Goal: Communication & Community: Participate in discussion

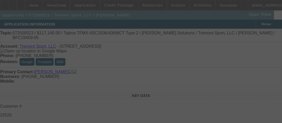
select select "4"
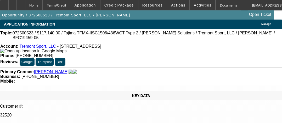
select select "0"
select select "2"
select select "0"
select select "2"
select select "6"
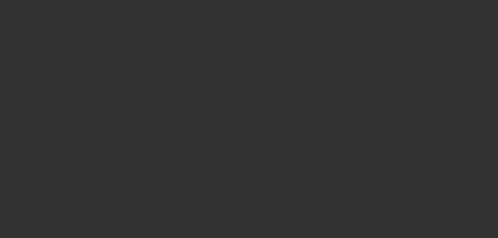
select select "4"
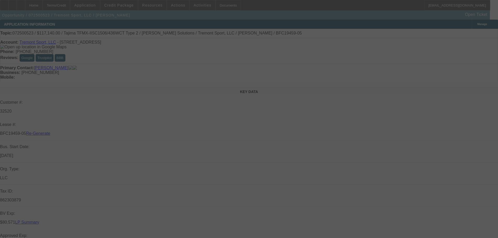
select select "0"
select select "2"
select select "0"
select select "6"
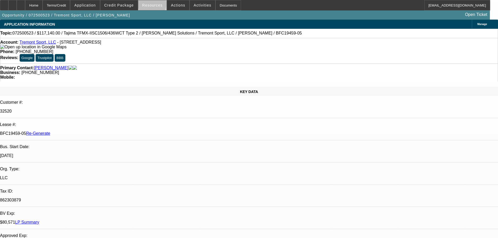
click at [154, 5] on span "Resources" at bounding box center [152, 5] width 20 height 4
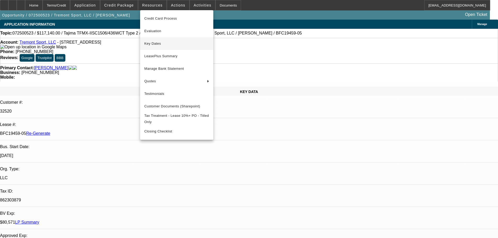
click at [159, 44] on span "Key Dates" at bounding box center [176, 44] width 65 height 6
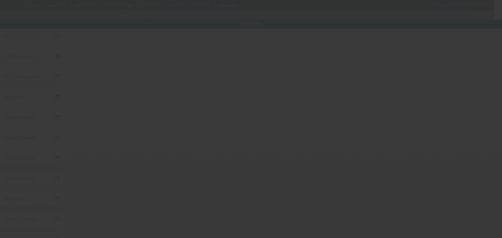
type input "7/22/2025"
type input "7/29/2025"
type input "8/1/2025"
type input "8/6/2025"
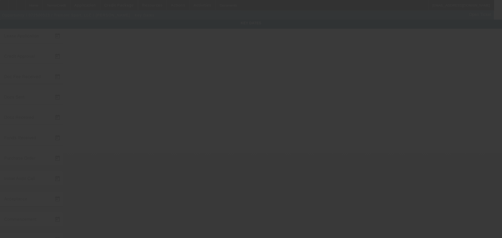
type input "8/7/2025"
type input "8/21/2025"
type input "9/1/2025"
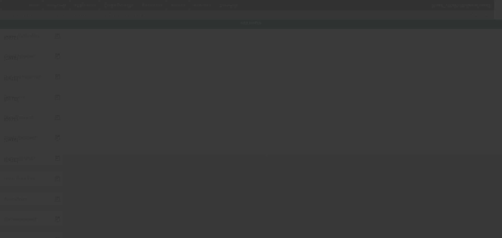
type input "10/1/2025"
type input "8/28/2025"
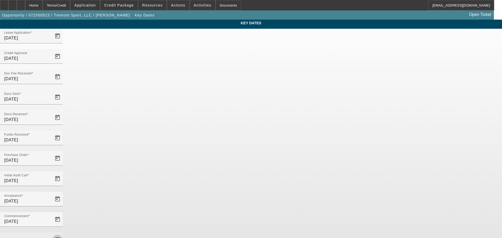
click at [64, 234] on span "Open calendar" at bounding box center [57, 240] width 13 height 13
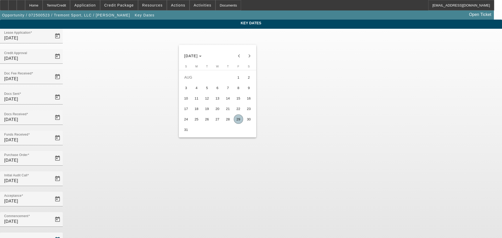
drag, startPoint x: 238, startPoint y: 121, endPoint x: 251, endPoint y: 143, distance: 24.9
click at [238, 122] on span "29" at bounding box center [238, 119] width 9 height 9
type input "8/29/2025"
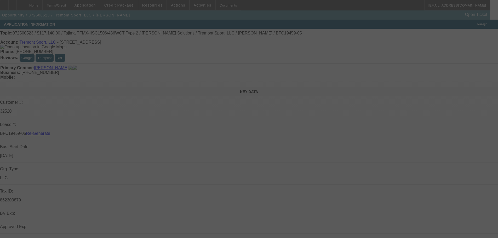
select select "4"
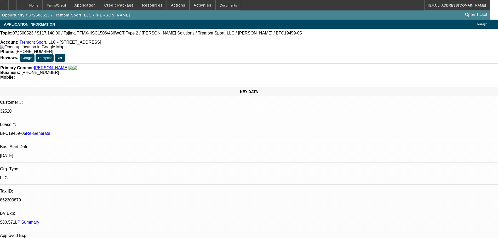
select select "0"
select select "2"
select select "0"
select select "6"
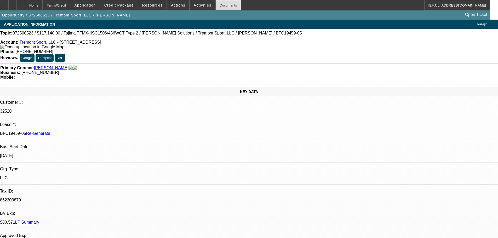
click at [226, 9] on div "Documents" at bounding box center [228, 5] width 26 height 10
click at [174, 4] on span "Actions" at bounding box center [178, 5] width 14 height 4
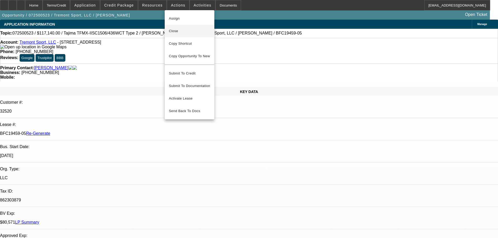
click at [177, 32] on span "Close" at bounding box center [189, 31] width 41 height 6
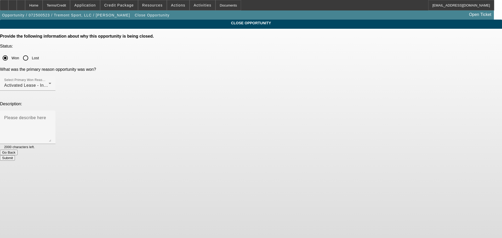
click at [15, 155] on button "Submit" at bounding box center [7, 157] width 15 height 5
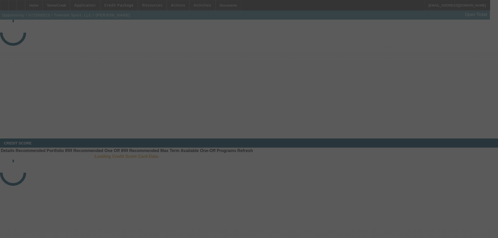
select select "4"
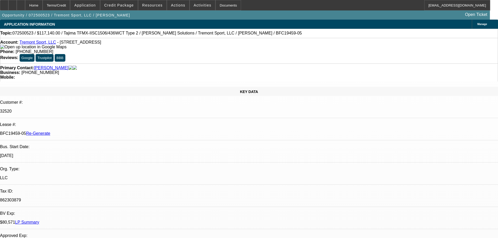
select select "0"
select select "2"
select select "0"
select select "6"
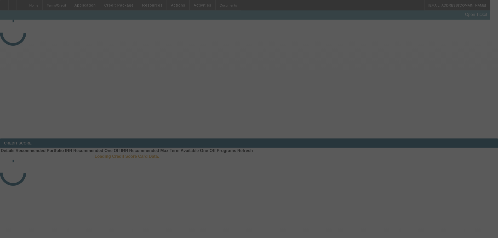
select select "4"
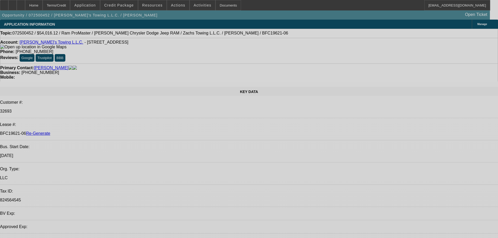
select select "0"
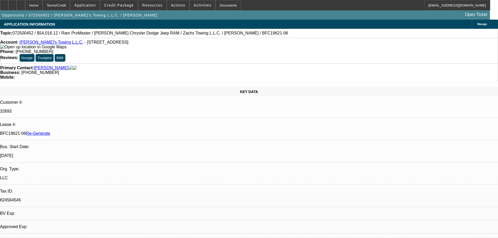
select select "0"
select select "3"
select select "0"
select select "6"
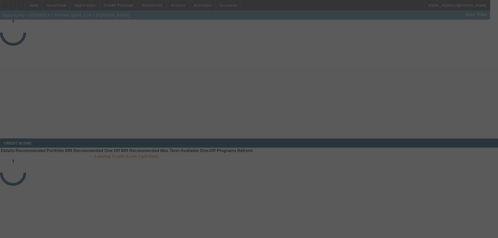
select select "4"
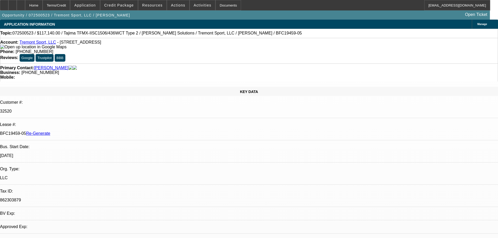
select select "0"
select select "2"
select select "0"
select select "2"
select select "6"
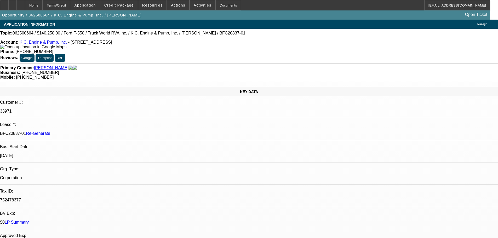
select select "4"
select select "0"
select select "6"
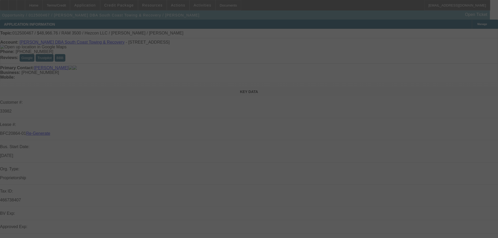
select select "4"
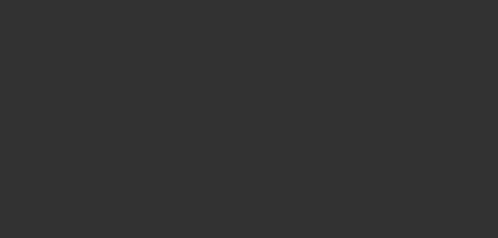
select select "4"
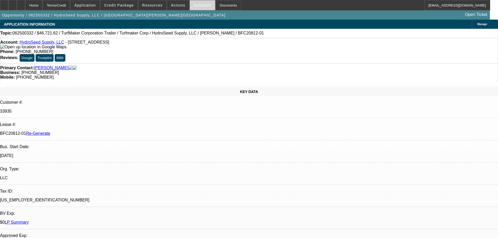
select select "0"
select select "6"
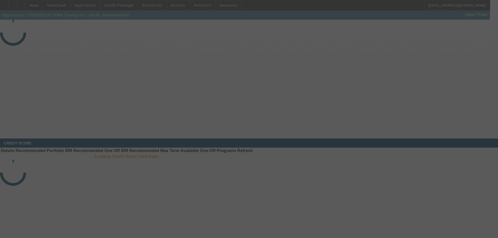
select select "4"
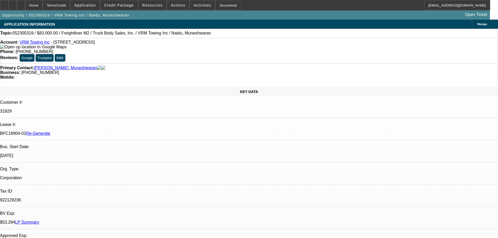
select select "0"
select select "2"
select select "0.1"
select select "4"
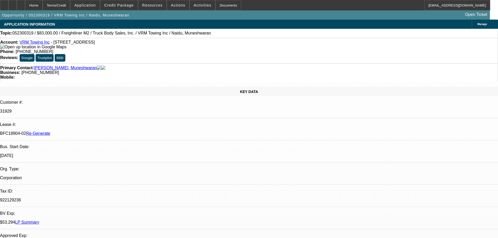
drag, startPoint x: 438, startPoint y: 190, endPoint x: 447, endPoint y: 213, distance: 24.3
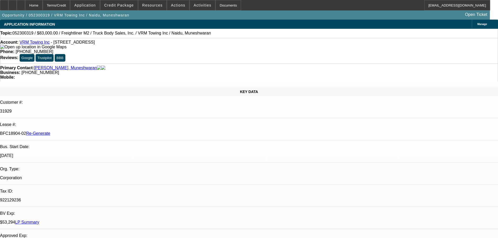
scroll to position [183, 0]
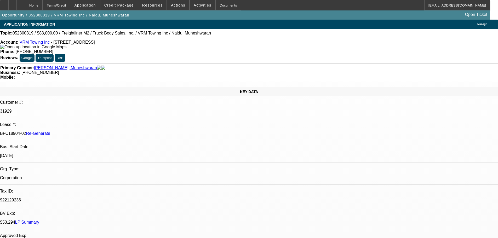
scroll to position [78, 0]
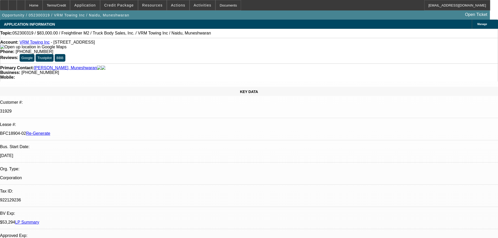
scroll to position [0, 0]
